Goal: Information Seeking & Learning: Learn about a topic

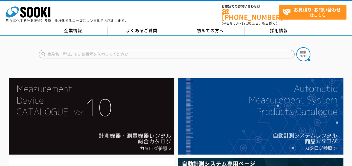
click at [135, 50] on input "text" at bounding box center [167, 54] width 256 height 8
type input "地中探査"
click at [296, 47] on button at bounding box center [303, 54] width 14 height 14
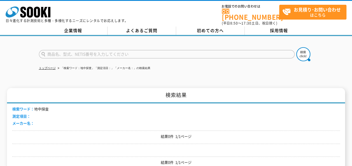
click at [107, 52] on input "text" at bounding box center [167, 54] width 256 height 8
type input "地中"
click at [296, 47] on button at bounding box center [303, 54] width 14 height 14
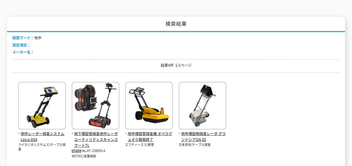
scroll to position [140, 0]
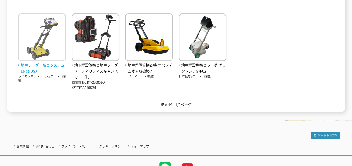
click at [45, 62] on span "地中レーダー探査システム Leica DSX" at bounding box center [42, 68] width 48 height 12
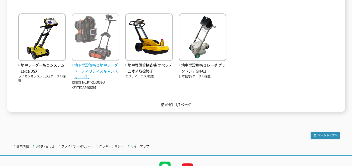
click at [101, 66] on span "地下埋設管探査地中レーダ ユーティリティスキャンスマートTL" at bounding box center [96, 70] width 48 height 17
click at [94, 62] on span "地下埋設管探査地中レーダ ユーティリティスキャンスマートTL" at bounding box center [96, 70] width 48 height 17
click at [89, 66] on span "地下埋設管探査地中レーダ ユーティリティスキャンスマートTL" at bounding box center [96, 70] width 48 height 17
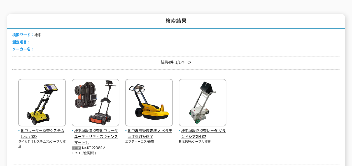
scroll to position [112, 0]
